Goal: Task Accomplishment & Management: Manage account settings

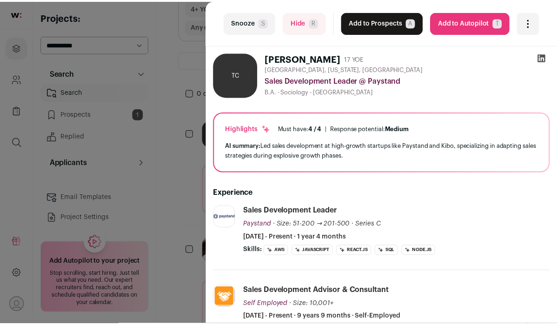
scroll to position [173, 0]
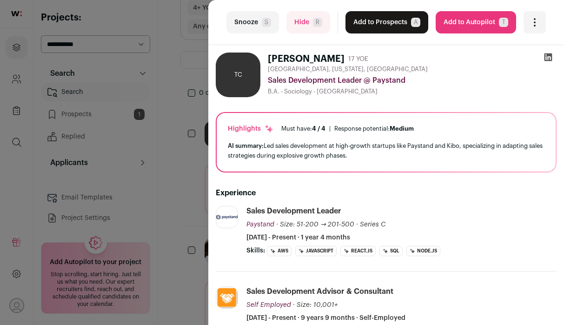
click at [177, 77] on div "last Snooze S Hide R Add to Prospects A Are you sure? [PERSON_NAME] is already …" at bounding box center [282, 162] width 564 height 325
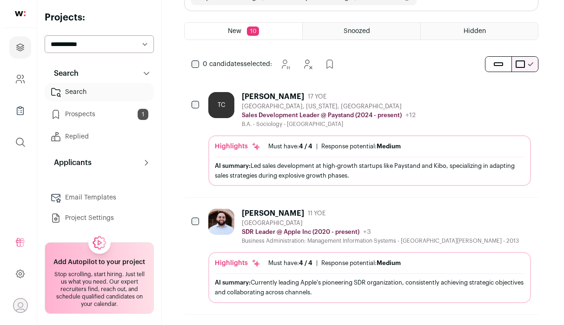
scroll to position [200, 0]
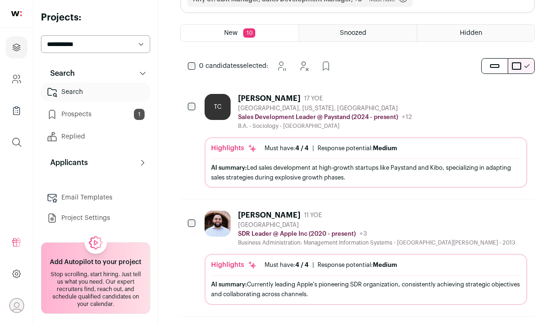
click at [209, 105] on div "TC" at bounding box center [218, 107] width 26 height 26
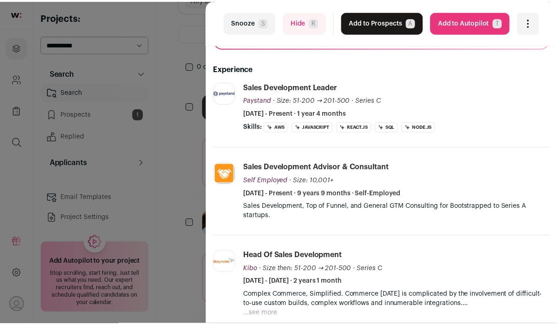
scroll to position [90, 0]
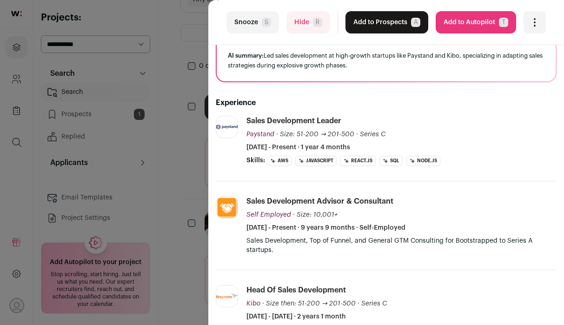
click at [187, 102] on div "last Snooze S Hide R Add to Prospects A Are you sure? [PERSON_NAME] is already …" at bounding box center [282, 162] width 564 height 325
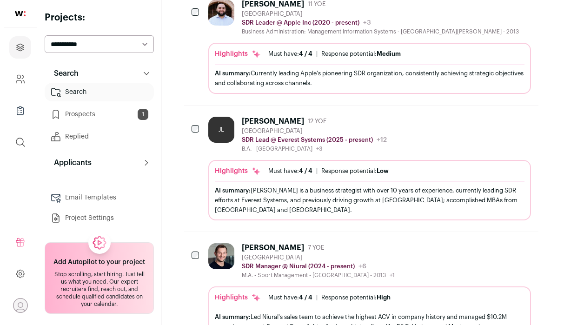
scroll to position [411, 0]
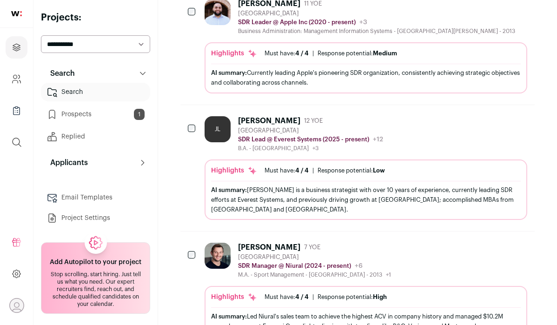
click at [205, 124] on div "JL" at bounding box center [218, 129] width 26 height 26
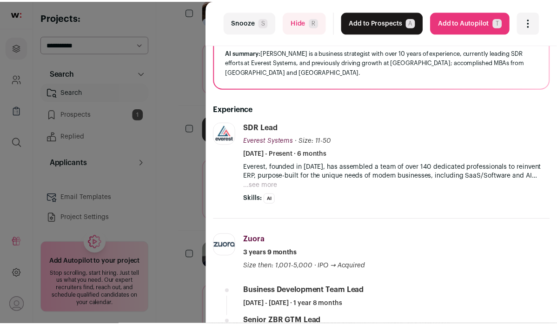
scroll to position [103, 0]
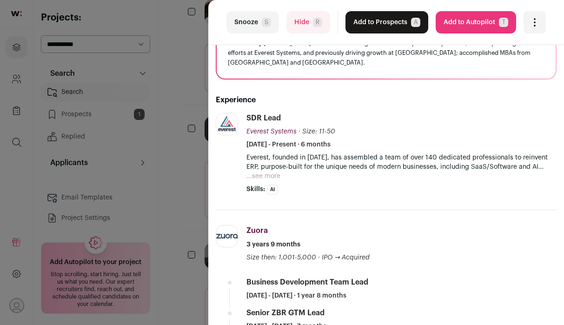
click at [175, 139] on div "last Snooze S Hide R Add to Prospects A Are you sure? [PERSON_NAME] is already …" at bounding box center [282, 162] width 564 height 325
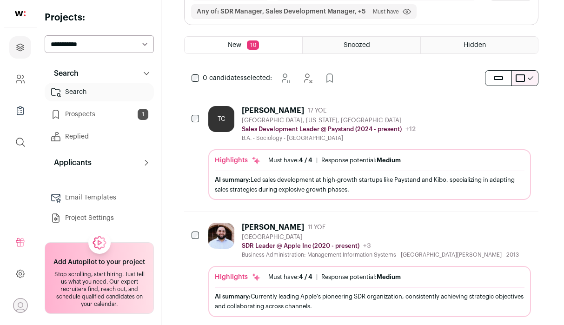
scroll to position [0, 0]
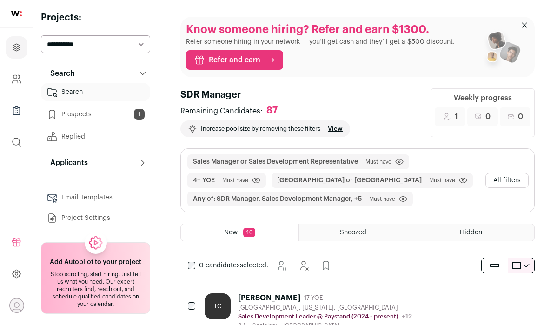
click at [509, 176] on button "All filters" at bounding box center [507, 180] width 43 height 15
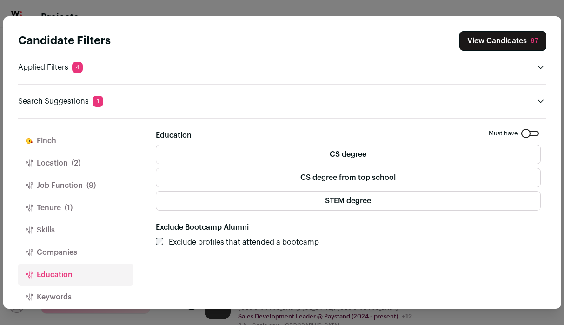
click at [74, 198] on button "Tenure (1)" at bounding box center [75, 208] width 115 height 22
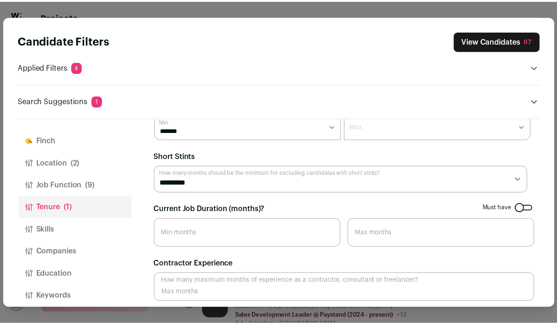
scroll to position [35, 0]
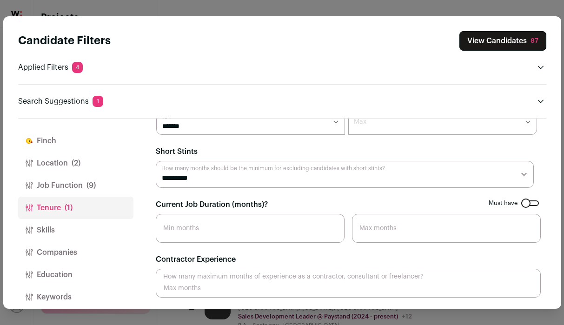
click at [242, 167] on select "********* ******** ******* ******** ******** ******** ******** ******** *******…" at bounding box center [345, 174] width 378 height 27
select select "**"
click at [156, 161] on select "********* ******** ******* ******** ******** ******** ******** ******** *******…" at bounding box center [345, 174] width 378 height 27
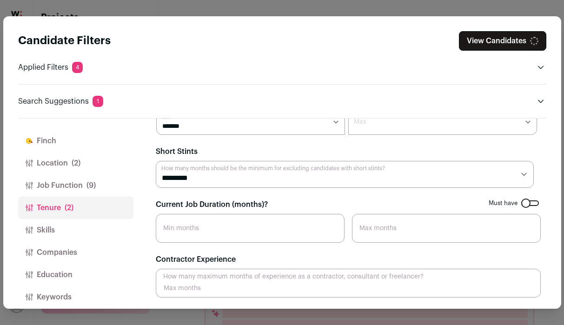
click at [233, 235] on input "Current Job Duration (months)?" at bounding box center [250, 228] width 189 height 29
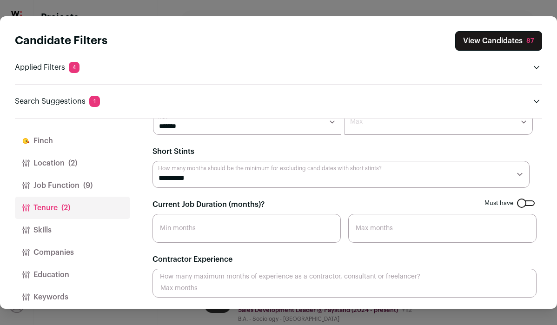
scroll to position [9, 0]
click at [236, 229] on input "Current Job Duration (months)?" at bounding box center [247, 228] width 188 height 29
type input "12"
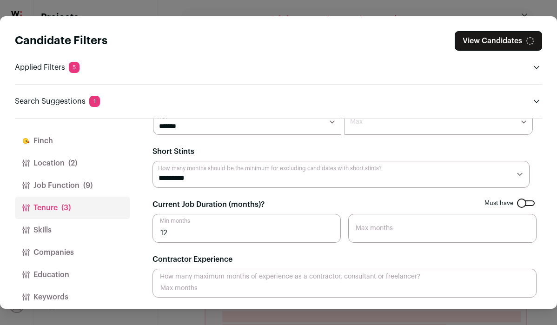
scroll to position [10, 0]
click at [504, 42] on button "View Candidates 73" at bounding box center [498, 41] width 87 height 20
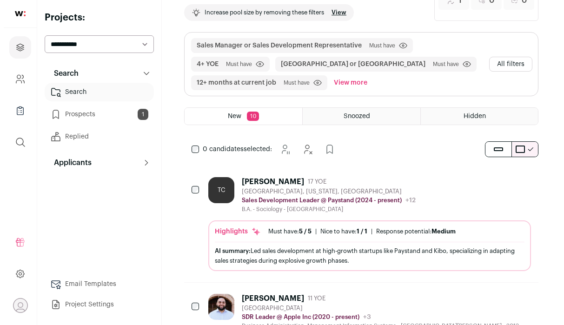
scroll to position [131, 0]
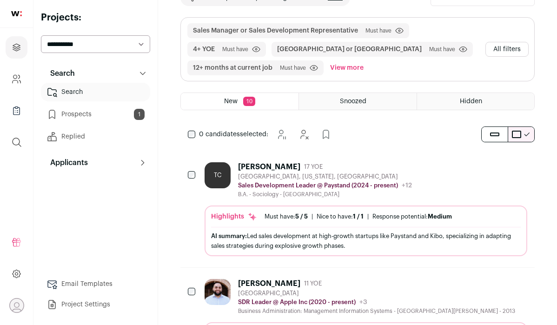
click at [214, 173] on div "TC" at bounding box center [218, 175] width 26 height 26
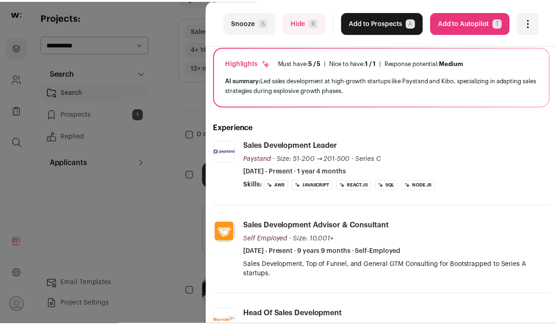
scroll to position [67, 0]
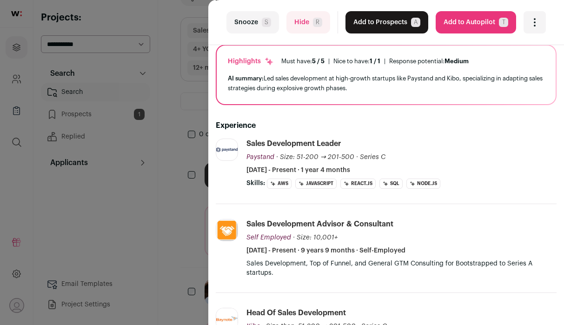
click at [182, 220] on div "last Snooze S Hide R Add to Prospects A Are you sure? [PERSON_NAME] is already …" at bounding box center [282, 162] width 564 height 325
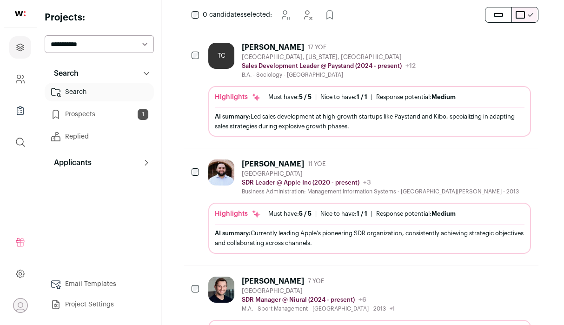
scroll to position [253, 0]
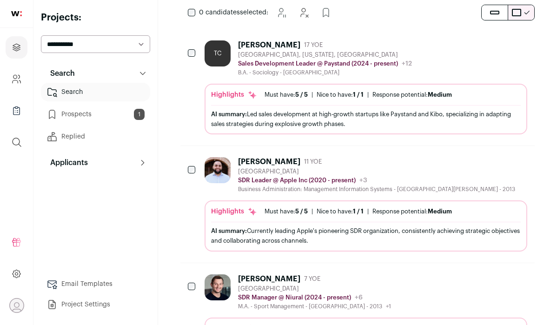
click at [236, 194] on div "[PERSON_NAME] 11 YOE [GEOGRAPHIC_DATA] SDR Leader @ Apple Inc (2020 - present) …" at bounding box center [366, 204] width 323 height 94
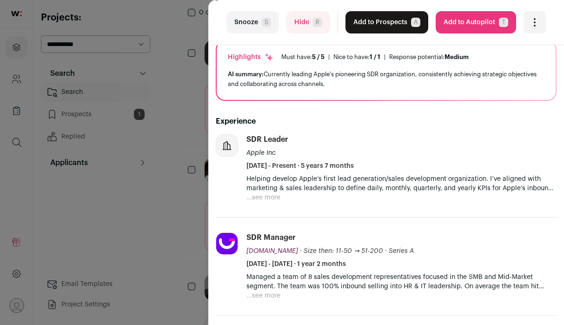
scroll to position [78, 0]
click at [276, 192] on button "...see more" at bounding box center [264, 196] width 34 height 9
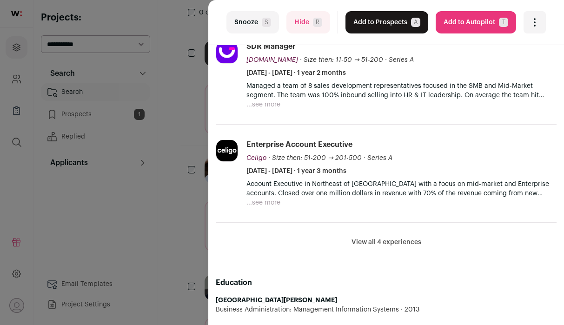
scroll to position [308, 0]
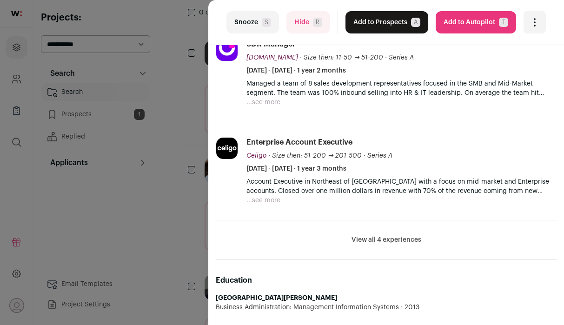
click at [388, 236] on button "View all 4 experiences" at bounding box center [387, 239] width 70 height 9
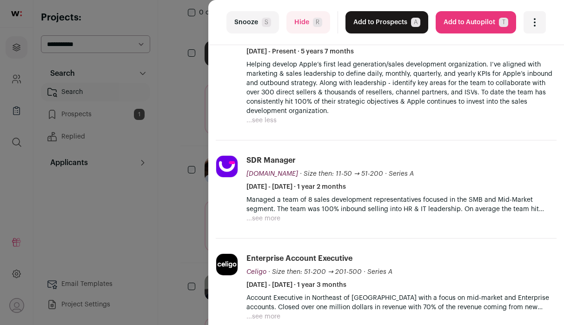
scroll to position [0, 0]
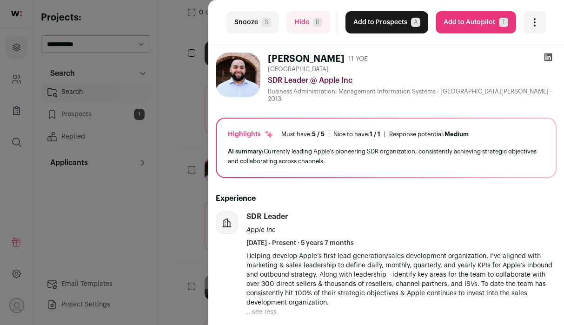
click at [385, 67] on div "[GEOGRAPHIC_DATA]" at bounding box center [412, 69] width 289 height 7
click at [387, 28] on button "Add to Prospects A" at bounding box center [387, 22] width 83 height 22
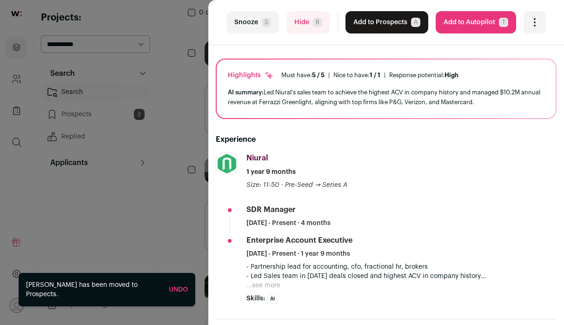
scroll to position [78, 0]
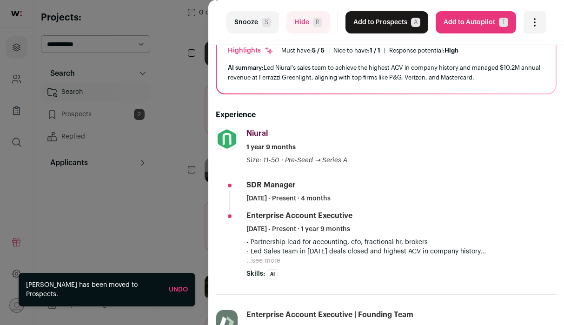
click at [383, 29] on button "Add to Prospects A" at bounding box center [387, 22] width 83 height 22
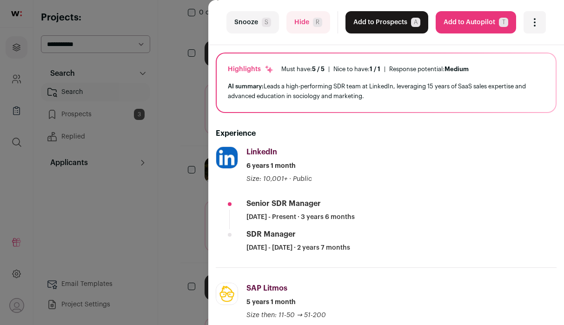
scroll to position [63, 0]
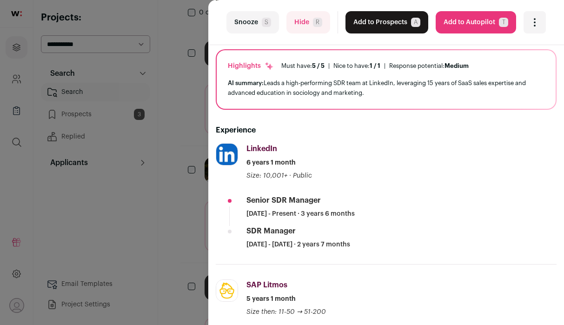
click at [272, 25] on button "Snooze S" at bounding box center [253, 22] width 53 height 22
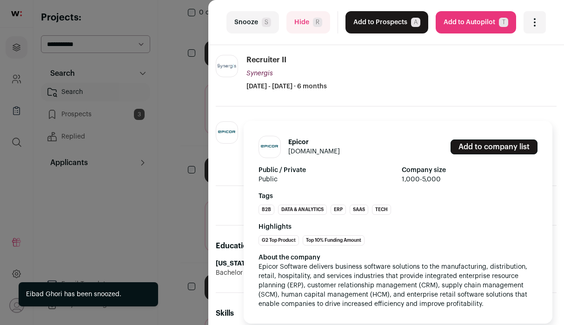
scroll to position [264, 0]
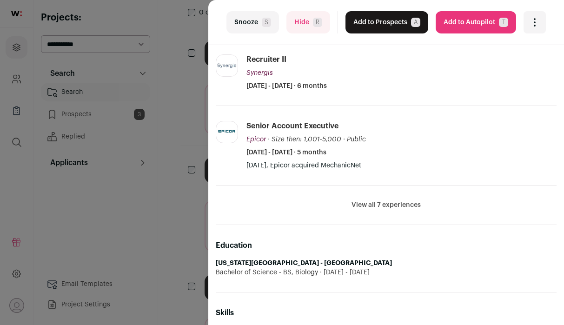
click at [362, 211] on li "View all 7 experiences View less" at bounding box center [386, 206] width 341 height 40
click at [372, 209] on button "View all 7 experiences" at bounding box center [386, 205] width 69 height 9
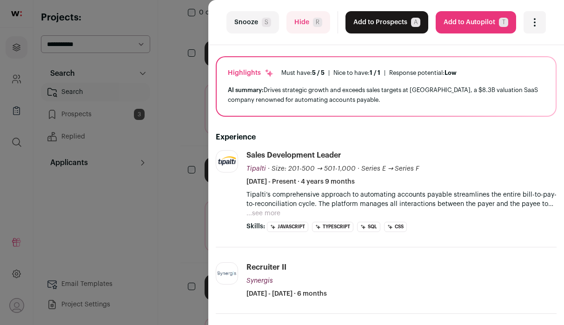
scroll to position [0, 0]
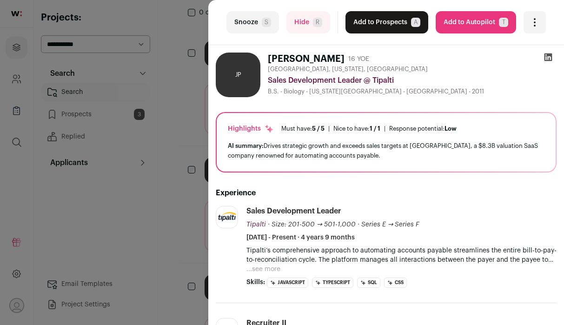
click at [254, 23] on button "Snooze S" at bounding box center [253, 22] width 53 height 22
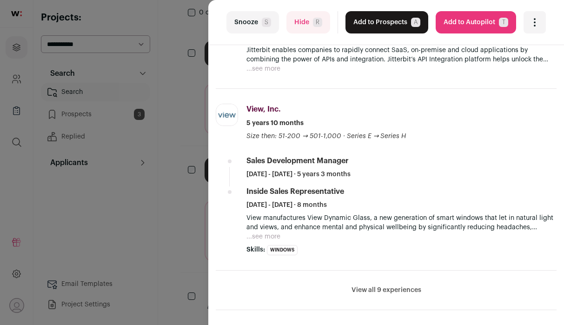
scroll to position [348, 0]
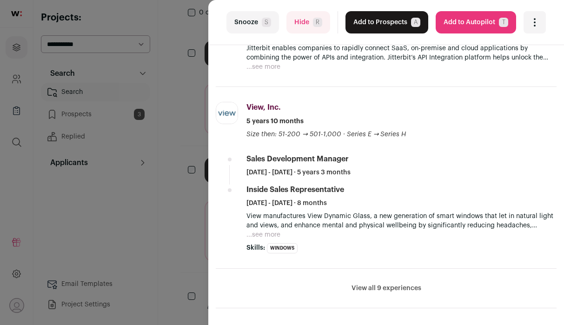
click at [355, 285] on button "View all 9 experiences" at bounding box center [387, 288] width 70 height 9
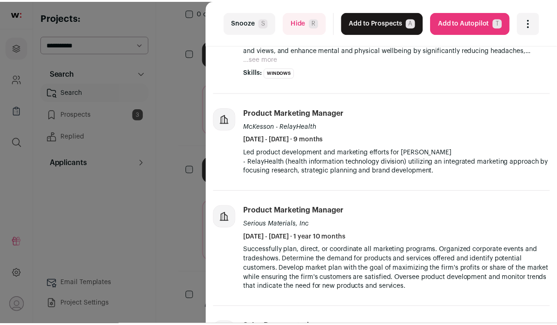
scroll to position [528, 0]
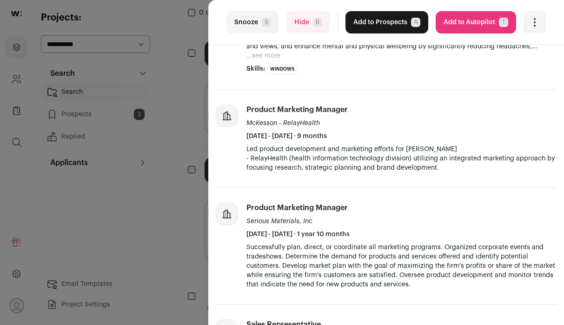
click at [186, 189] on div "last Snooze S Hide R Add to Prospects A Are you sure? [PERSON_NAME] is already …" at bounding box center [282, 162] width 564 height 325
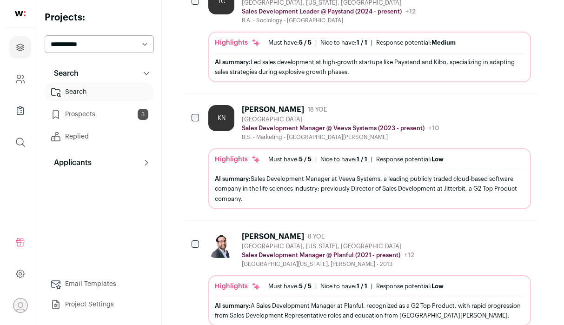
scroll to position [310, 0]
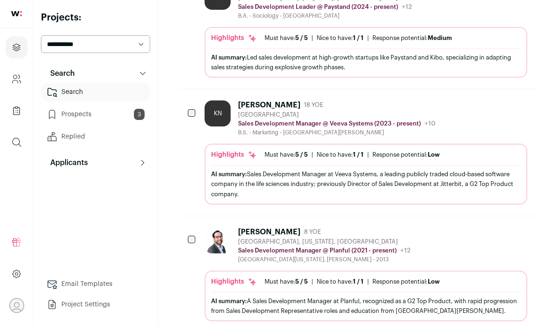
click at [230, 190] on div "AI summary: Sales Development Manager at Veeva Systems, a leading publicly trad…" at bounding box center [366, 183] width 310 height 29
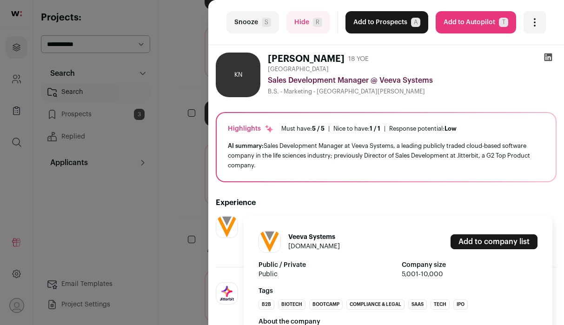
click at [233, 218] on img at bounding box center [226, 226] width 21 height 21
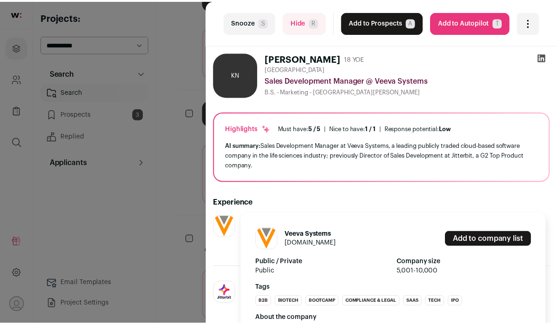
scroll to position [10, 0]
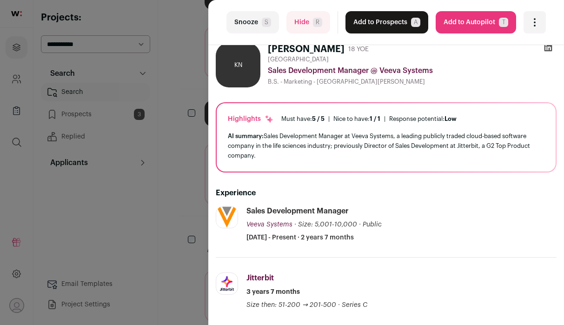
click at [179, 209] on div "last Snooze S Hide R Add to Prospects A Are you sure? [PERSON_NAME] is already …" at bounding box center [282, 162] width 564 height 325
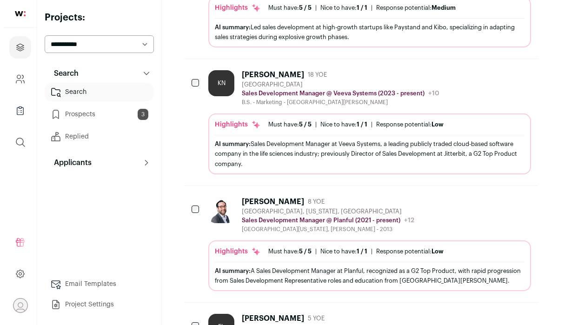
scroll to position [343, 0]
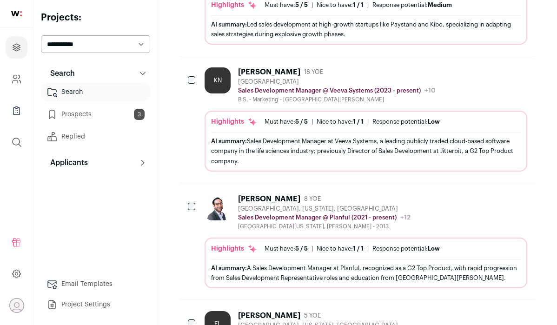
click at [202, 214] on div "[PERSON_NAME] 8 YOE [GEOGRAPHIC_DATA], [US_STATE], [GEOGRAPHIC_DATA] Sales Deve…" at bounding box center [357, 241] width 354 height 116
click at [262, 222] on div "[PERSON_NAME] 8 YOE [GEOGRAPHIC_DATA], [US_STATE], [GEOGRAPHIC_DATA] Sales Deve…" at bounding box center [324, 212] width 173 height 36
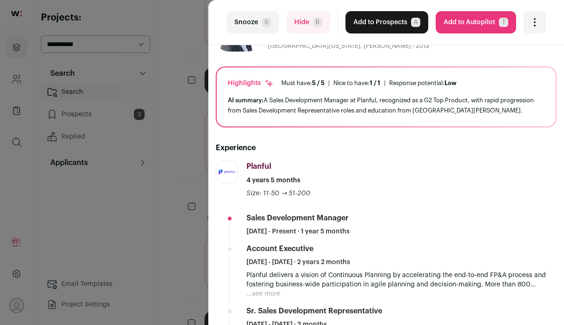
scroll to position [47, 0]
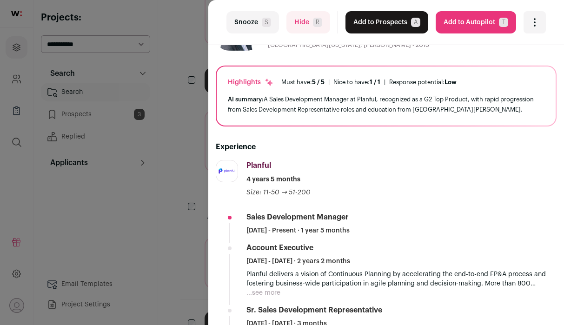
click at [378, 33] on button "Add to Prospects A" at bounding box center [387, 22] width 83 height 22
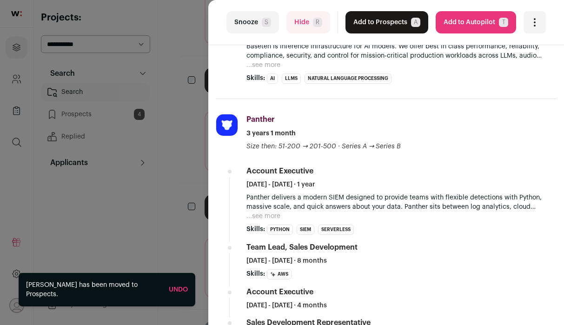
scroll to position [287, 0]
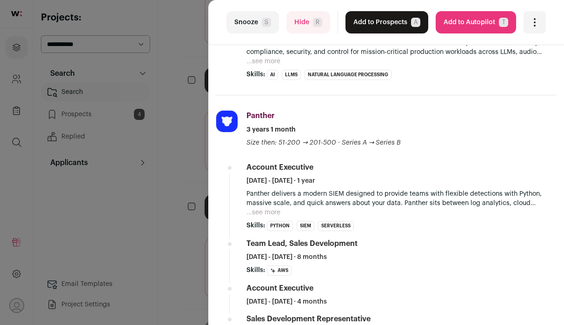
click at [387, 31] on button "Add to Prospects A" at bounding box center [387, 22] width 83 height 22
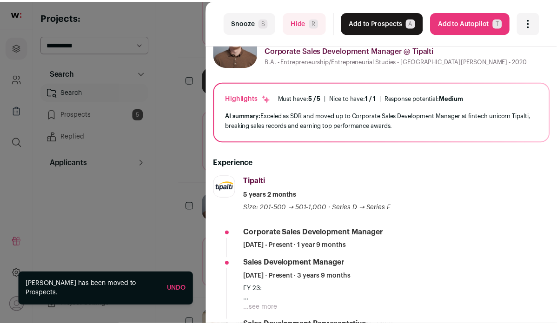
scroll to position [47, 0]
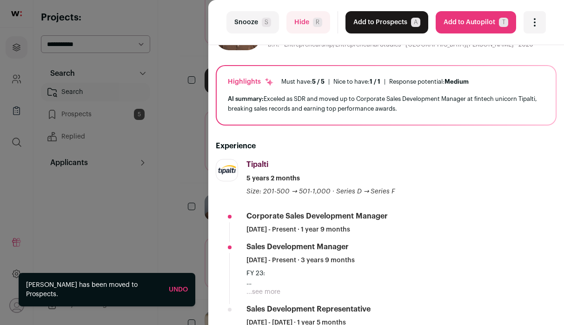
click at [159, 84] on div "last Snooze S Hide R Add to Prospects A Are you sure? [PERSON_NAME] is already …" at bounding box center [282, 162] width 564 height 325
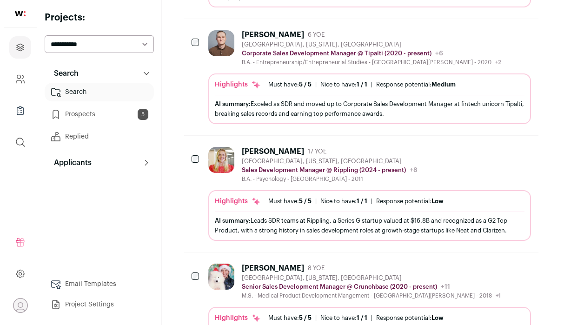
scroll to position [515, 0]
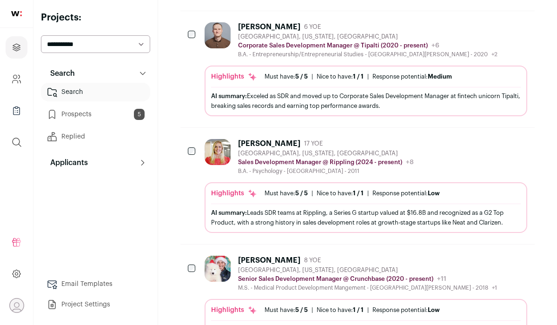
click at [230, 160] on img at bounding box center [218, 152] width 26 height 26
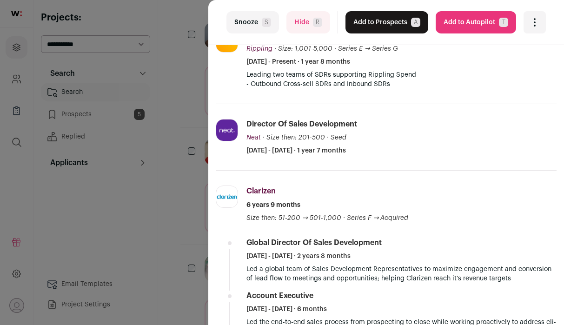
scroll to position [193, 0]
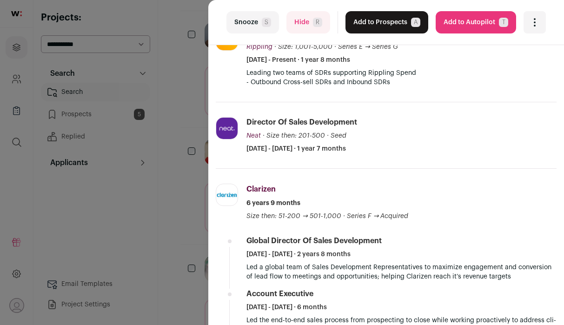
click at [398, 30] on button "Add to Prospects A" at bounding box center [387, 22] width 83 height 22
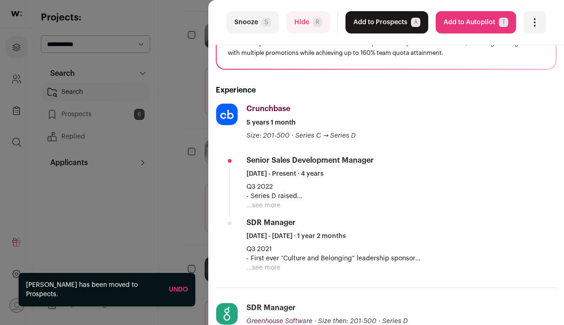
scroll to position [104, 0]
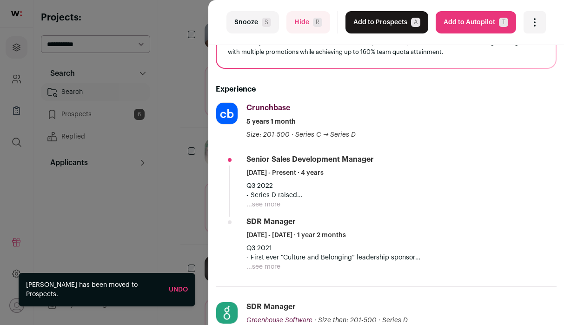
click at [262, 207] on button "...see more" at bounding box center [264, 204] width 34 height 9
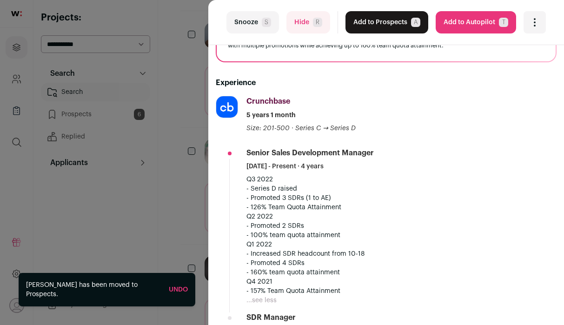
scroll to position [111, 0]
click at [397, 29] on button "Add to Prospects A" at bounding box center [387, 22] width 83 height 22
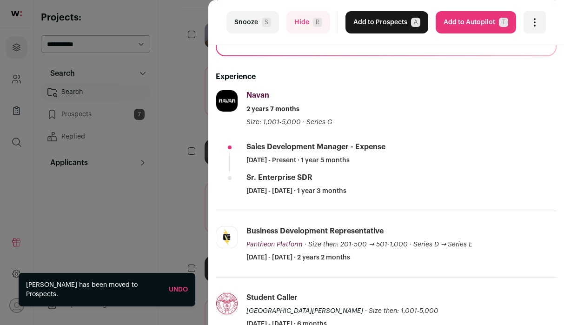
scroll to position [121, 0]
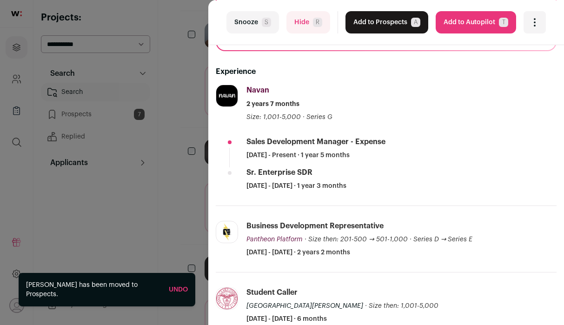
click at [374, 33] on div "last Snooze S Hide R Add to Prospects A Are you sure? [PERSON_NAME] is already …" at bounding box center [386, 22] width 356 height 45
click at [377, 30] on button "Add to Prospects A" at bounding box center [387, 22] width 83 height 22
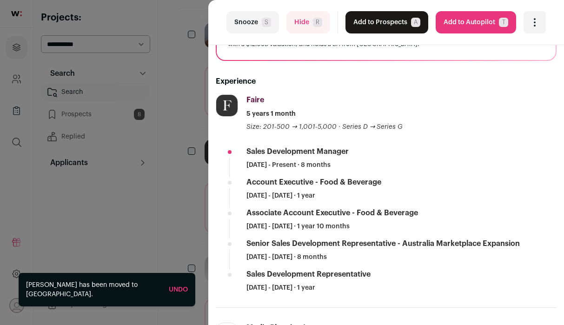
scroll to position [134, 0]
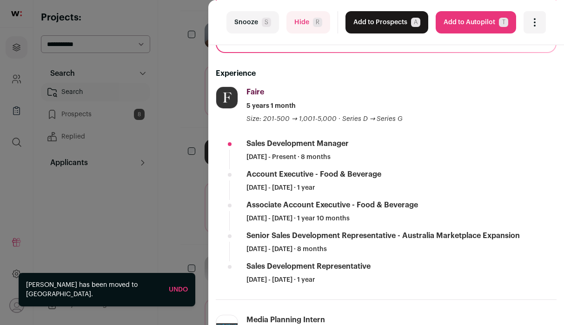
click at [385, 30] on button "Add to Prospects A" at bounding box center [387, 22] width 83 height 22
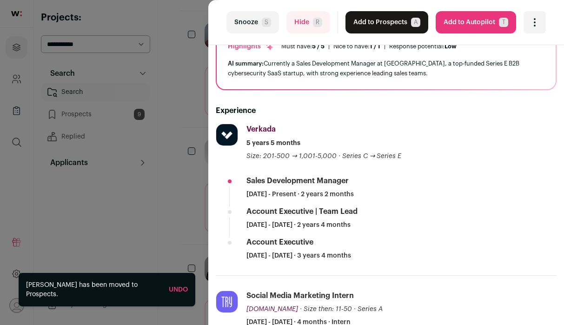
scroll to position [515, 0]
click at [377, 31] on button "Add to Prospects A" at bounding box center [387, 22] width 83 height 22
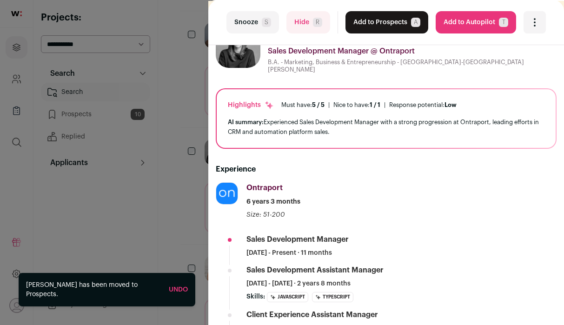
scroll to position [45, 0]
